Goal: Information Seeking & Learning: Learn about a topic

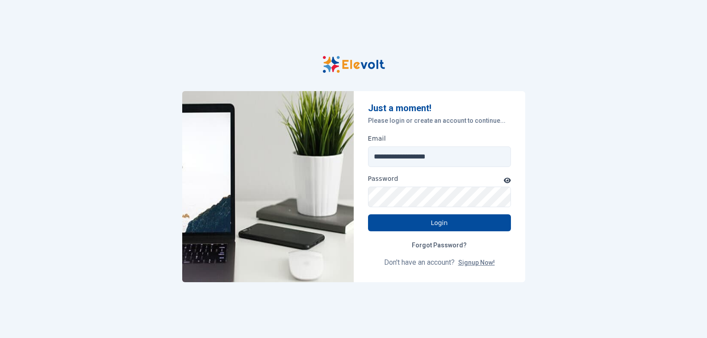
click at [507, 180] on icon "button" at bounding box center [507, 180] width 7 height 6
click at [435, 222] on button "Login" at bounding box center [439, 222] width 143 height 17
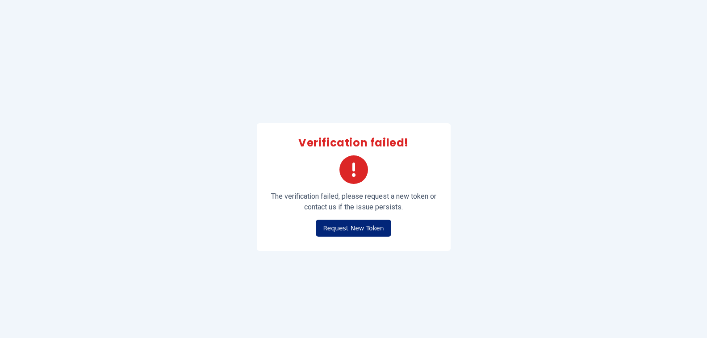
click at [335, 227] on button "Request New Token" at bounding box center [353, 228] width 75 height 17
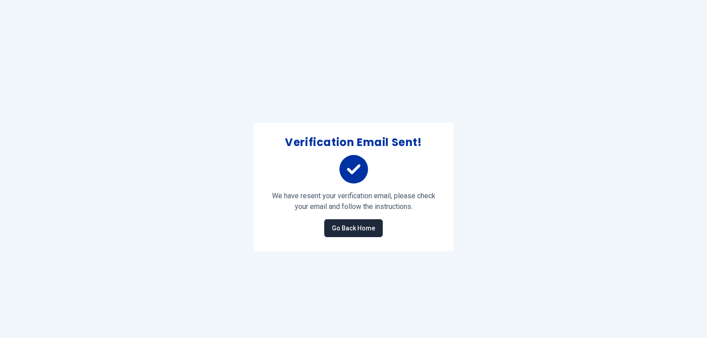
click at [352, 223] on link "Go Back Home" at bounding box center [353, 228] width 59 height 18
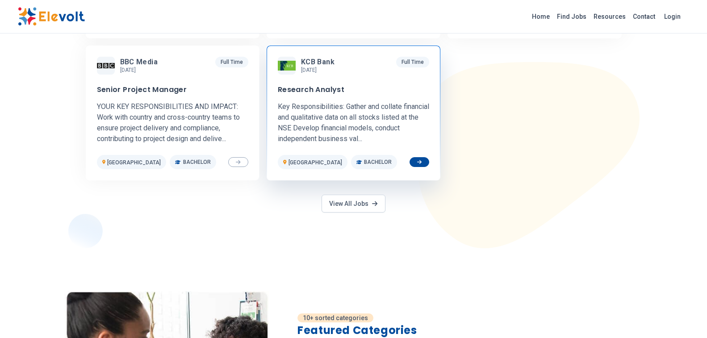
scroll to position [447, 0]
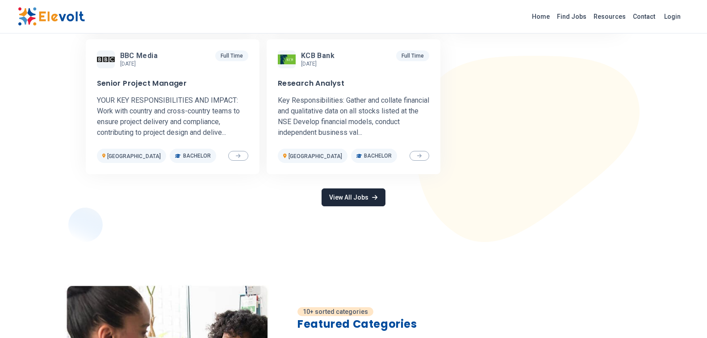
click at [376, 195] on icon at bounding box center [374, 197] width 5 height 5
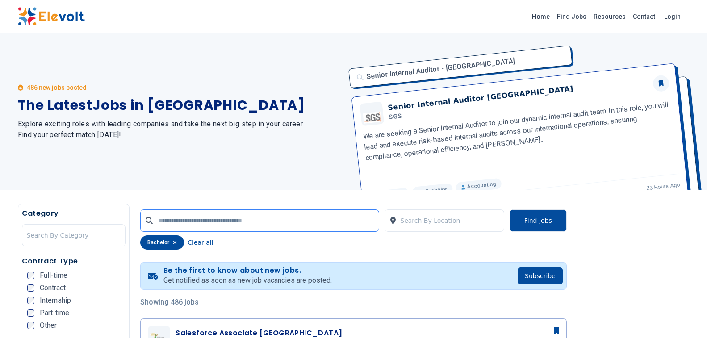
click at [295, 228] on input "text" at bounding box center [259, 221] width 239 height 22
click at [252, 216] on input "text" at bounding box center [259, 221] width 239 height 22
type input "*"
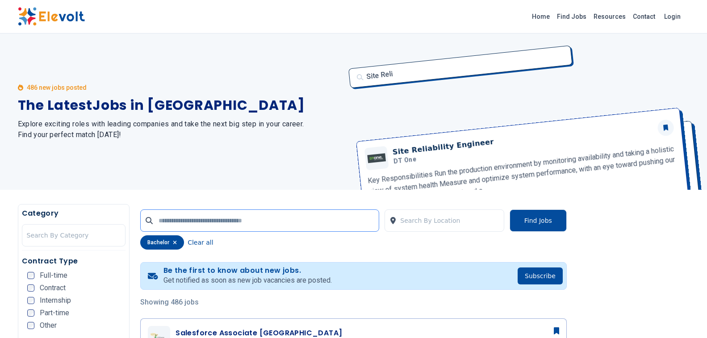
type input "*"
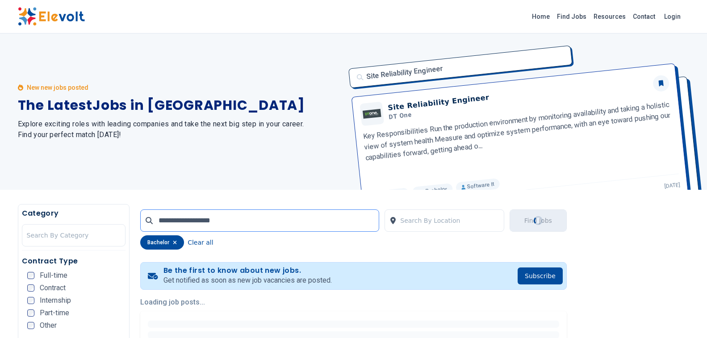
type input "**********"
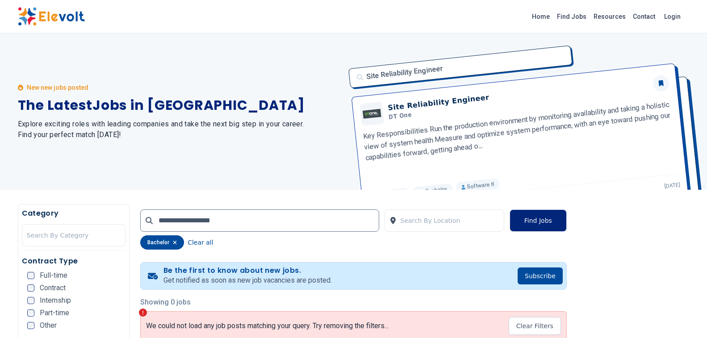
click at [540, 221] on button "Find Jobs" at bounding box center [538, 221] width 57 height 22
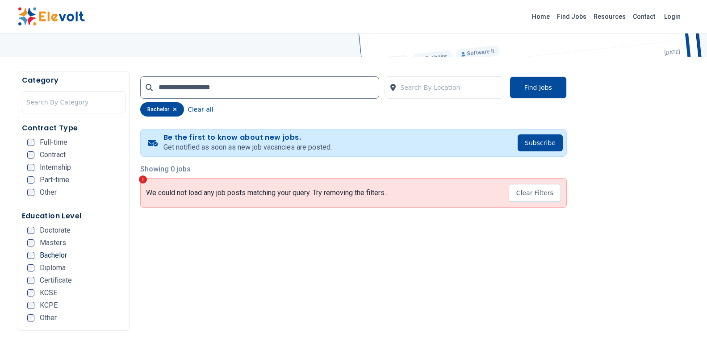
scroll to position [134, 0]
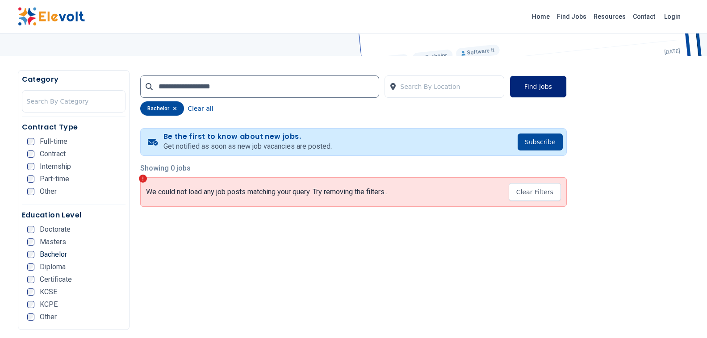
click at [522, 84] on button "Find Jobs" at bounding box center [538, 86] width 57 height 22
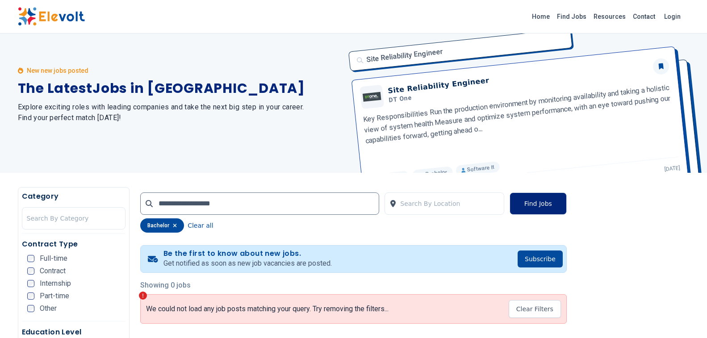
scroll to position [0, 0]
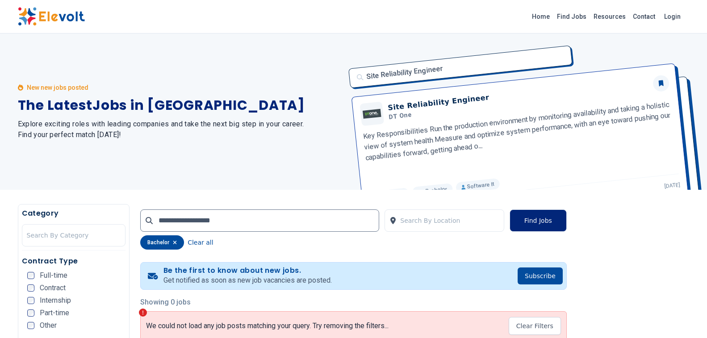
click at [537, 216] on button "Find Jobs" at bounding box center [538, 221] width 57 height 22
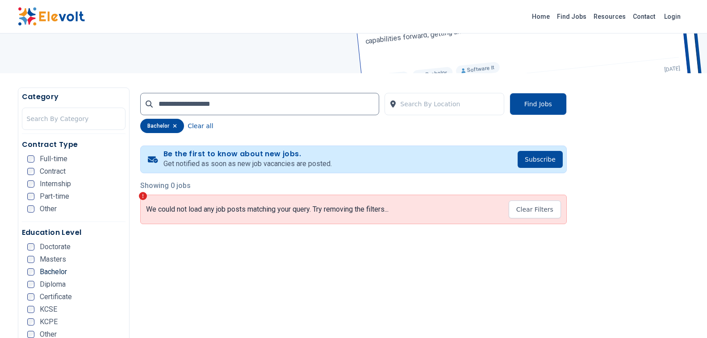
scroll to position [134, 0]
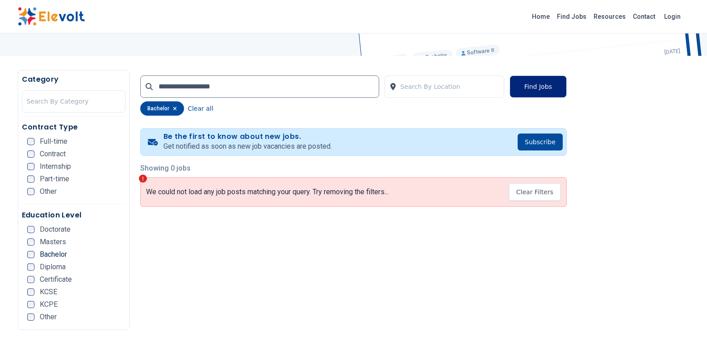
click at [539, 88] on button "Find Jobs" at bounding box center [538, 86] width 57 height 22
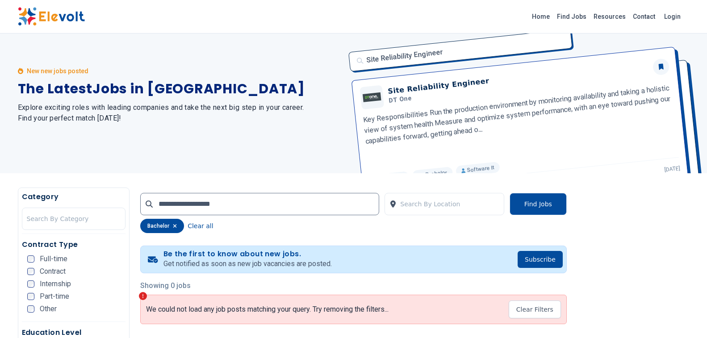
scroll to position [0, 0]
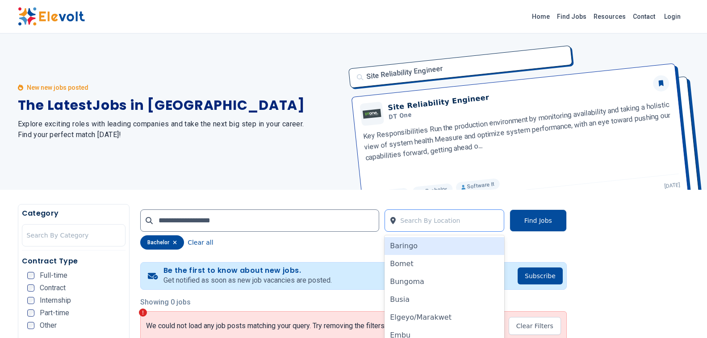
click at [446, 217] on div at bounding box center [449, 221] width 99 height 18
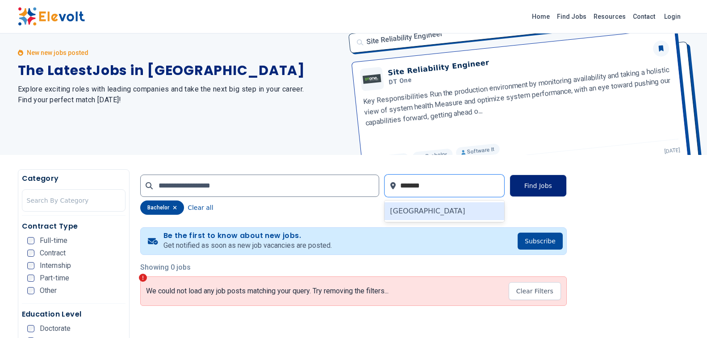
type input "*******"
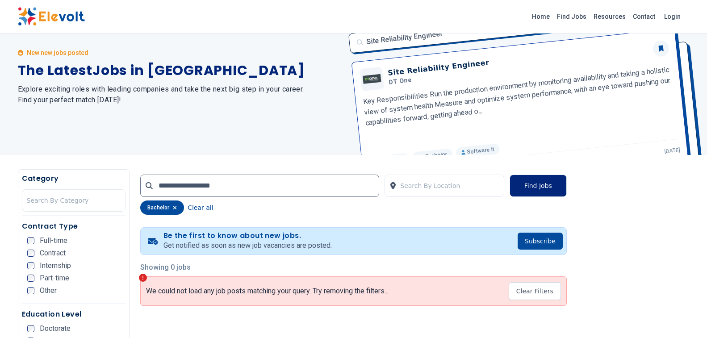
click at [535, 184] on button "Find Jobs" at bounding box center [538, 186] width 57 height 22
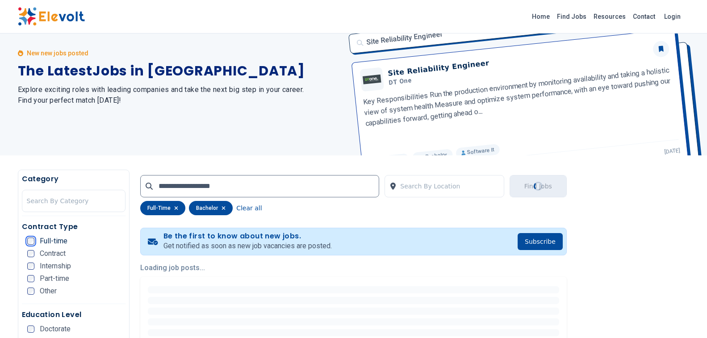
scroll to position [0, 0]
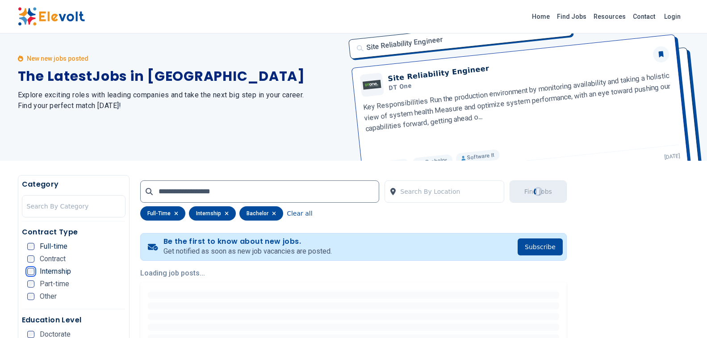
scroll to position [45, 0]
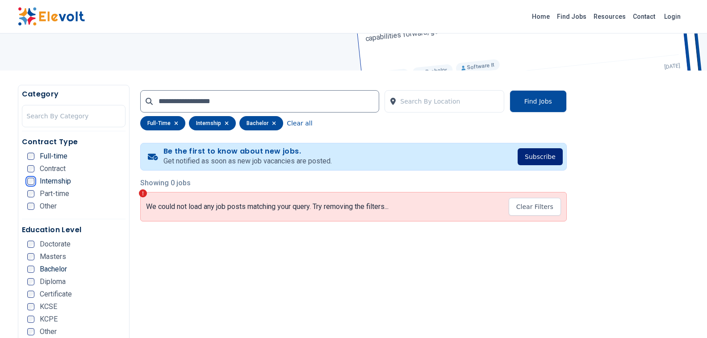
scroll to position [134, 0]
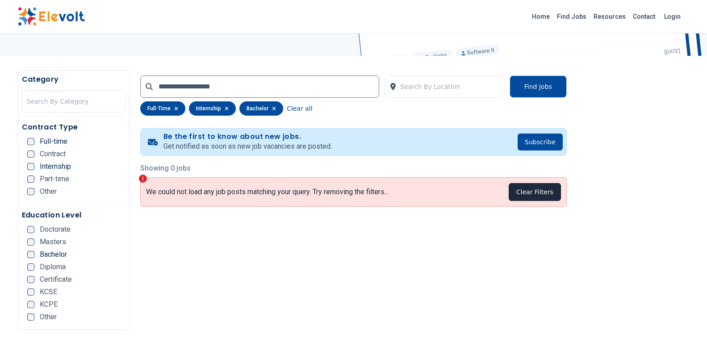
click at [544, 189] on button "Clear Filters" at bounding box center [535, 192] width 52 height 18
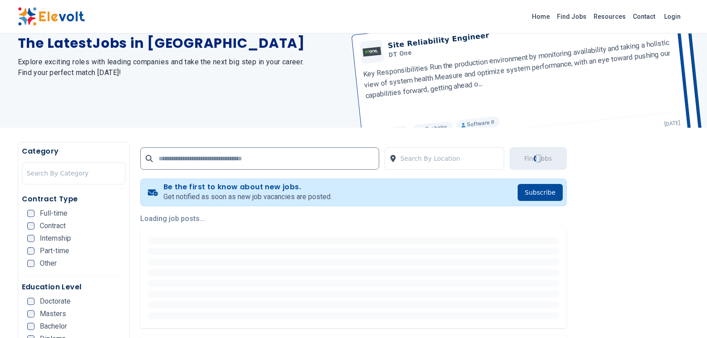
scroll to position [0, 0]
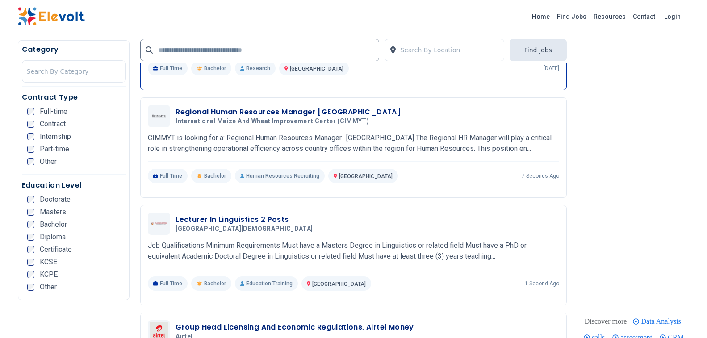
scroll to position [893, 0]
